Goal: Check status: Check status

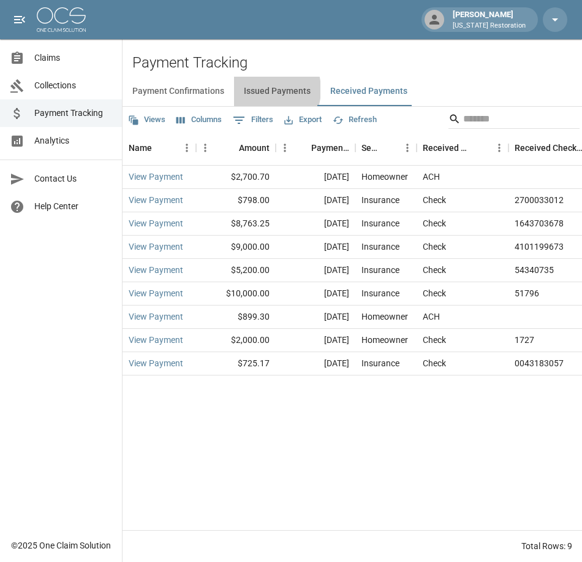
click at [261, 90] on button "Issued Payments" at bounding box center [277, 91] width 86 height 29
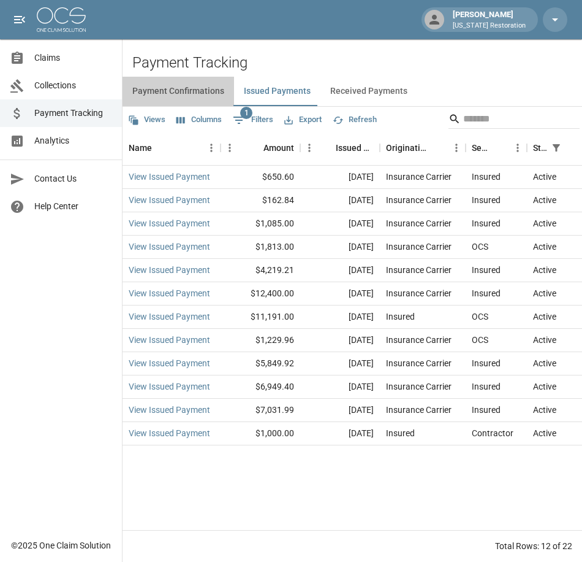
click at [174, 92] on button "Payment Confirmations" at bounding box center [179, 91] width 112 height 29
